Goal: Find specific page/section: Find specific page/section

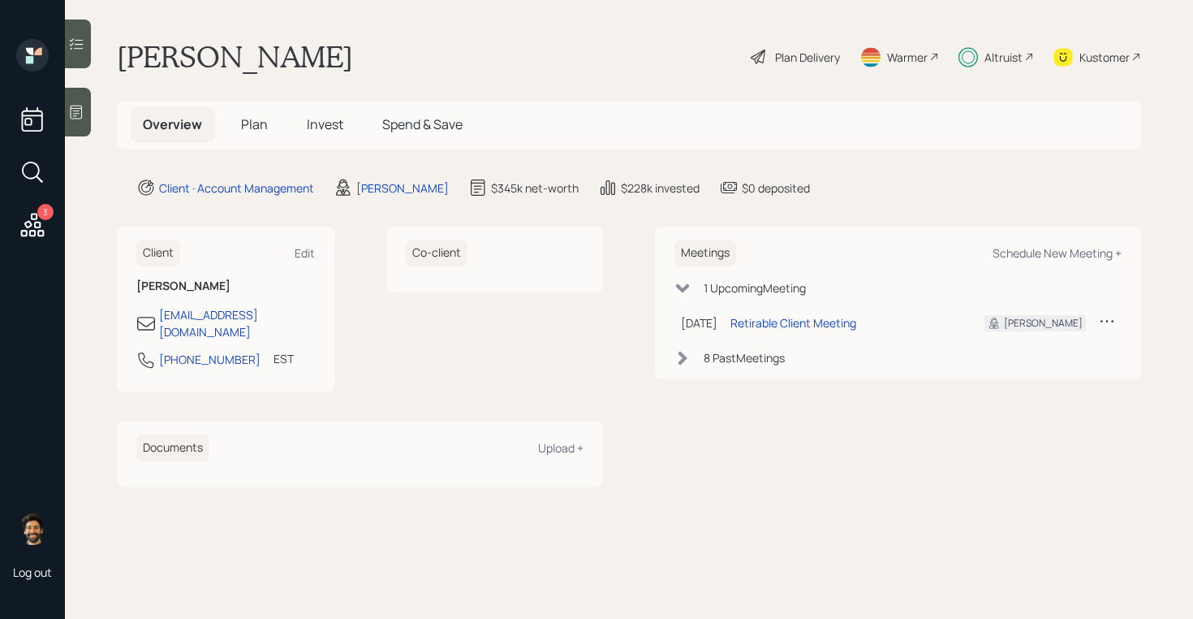
click at [994, 46] on div "Altruist" at bounding box center [997, 57] width 76 height 36
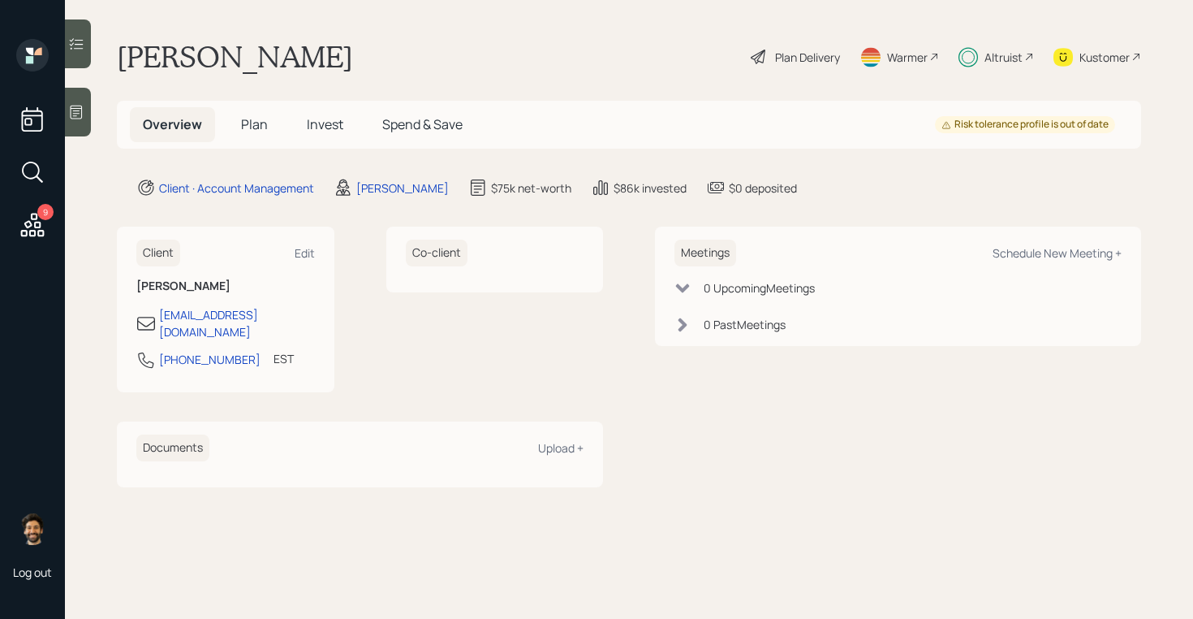
click at [1013, 59] on div "Altruist" at bounding box center [1004, 57] width 38 height 17
